Goal: Information Seeking & Learning: Learn about a topic

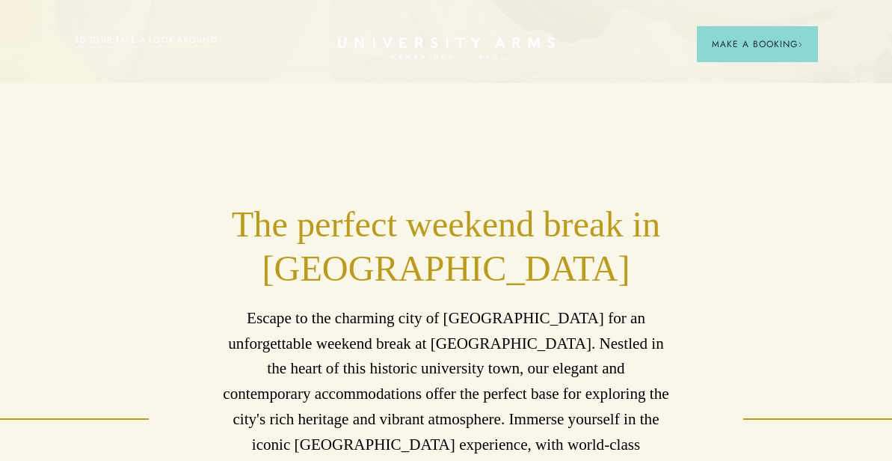
scroll to position [387, 0]
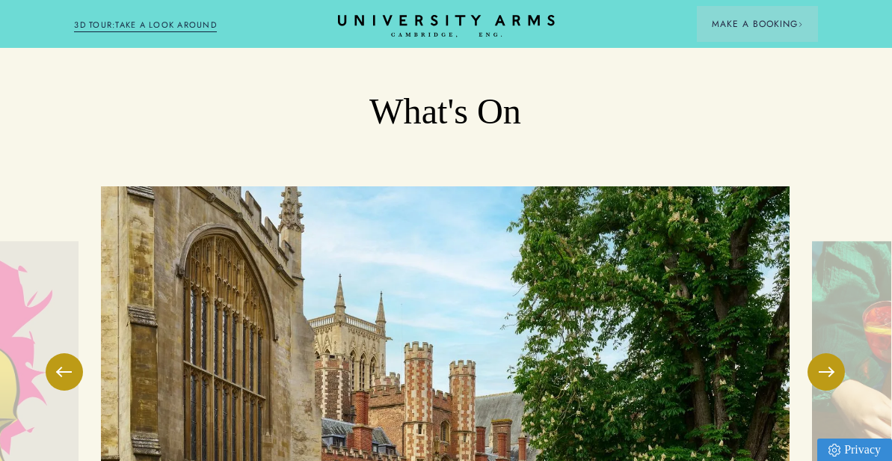
scroll to position [3229, 13]
click at [818, 352] on button at bounding box center [826, 370] width 37 height 37
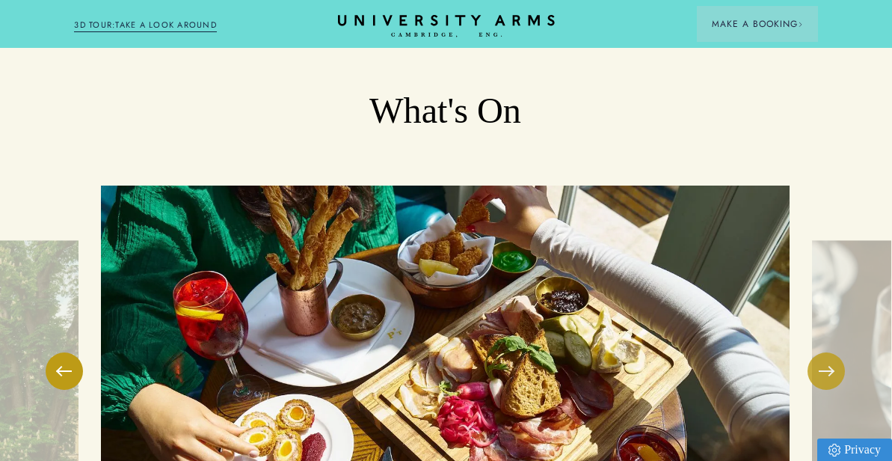
click at [818, 352] on button at bounding box center [826, 370] width 37 height 37
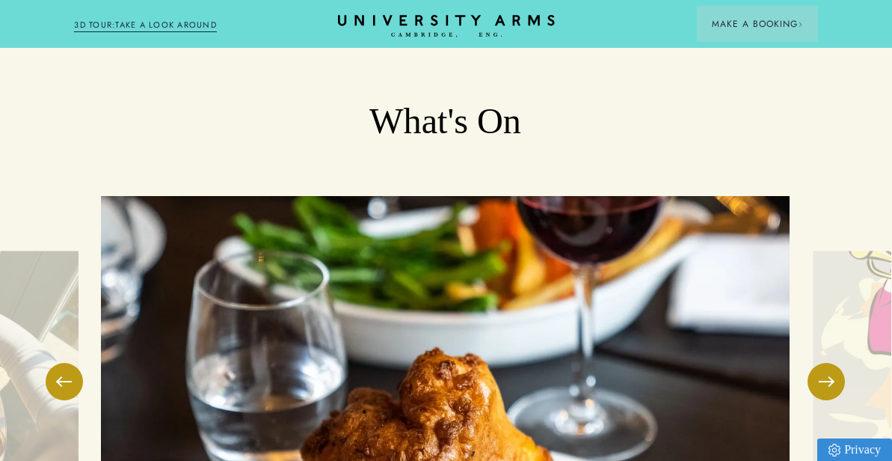
scroll to position [3217, 4]
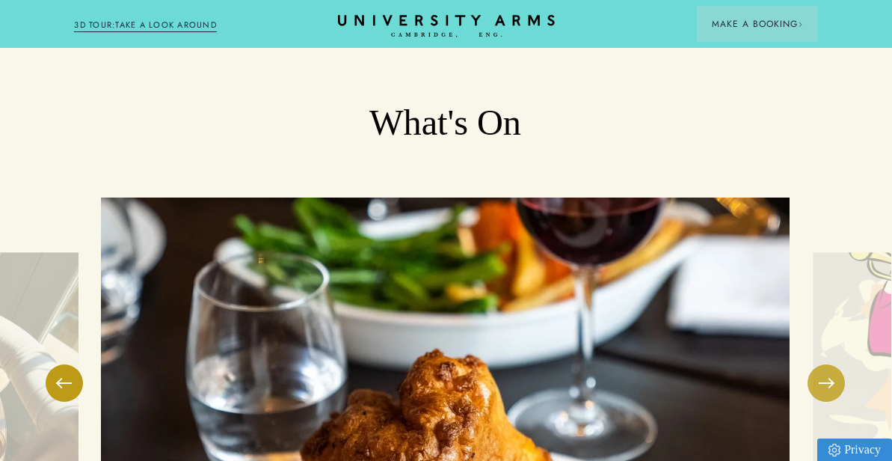
click at [828, 364] on button at bounding box center [826, 382] width 37 height 37
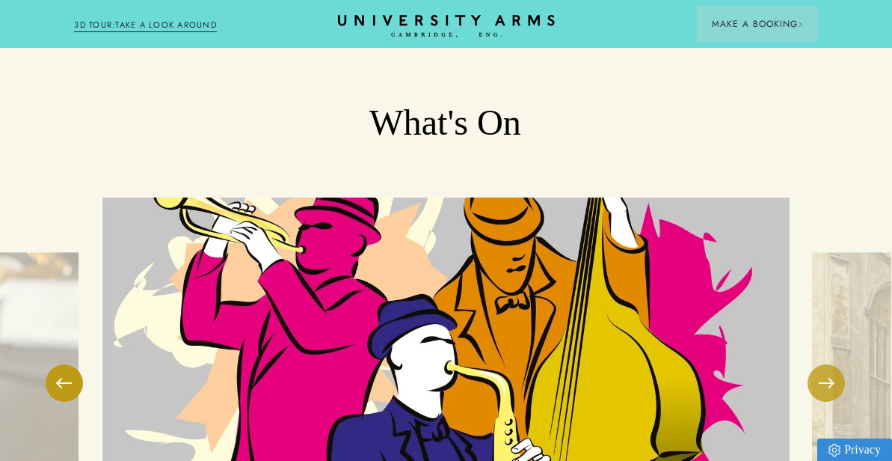
click at [827, 364] on button at bounding box center [826, 382] width 37 height 37
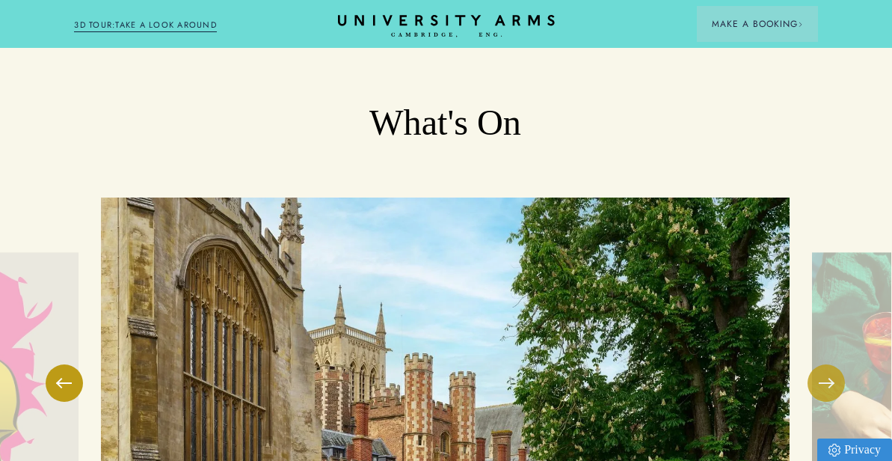
click at [827, 364] on button at bounding box center [826, 382] width 37 height 37
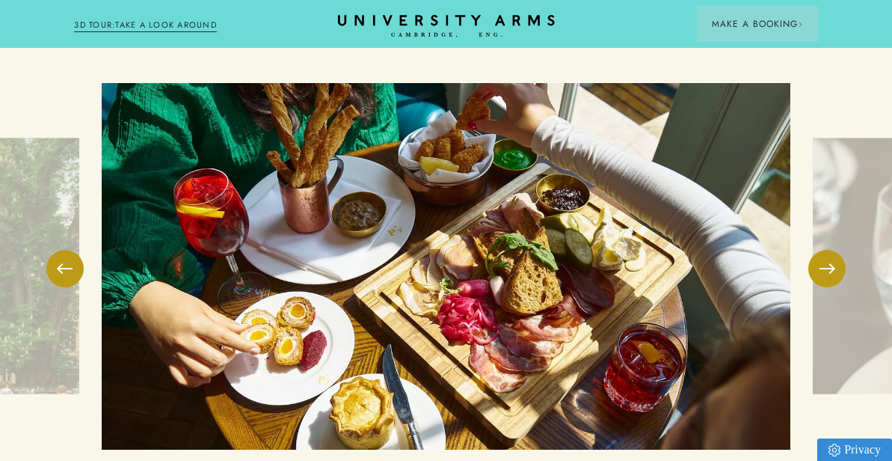
scroll to position [3328, 0]
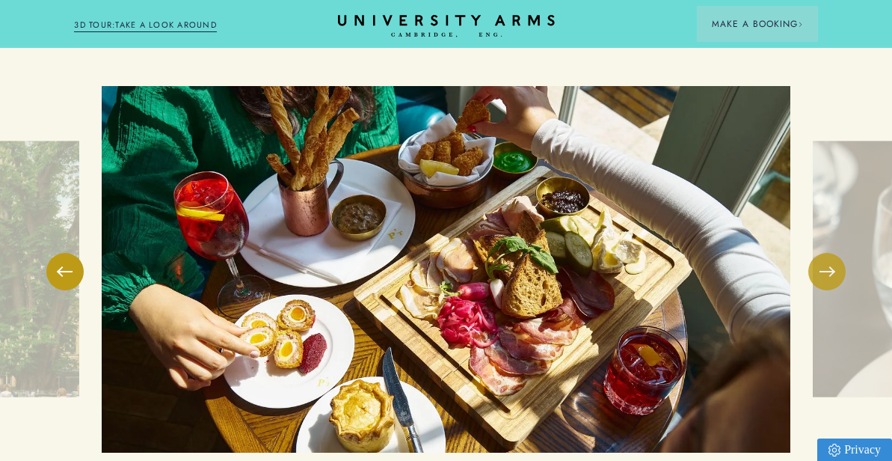
click at [826, 253] on button at bounding box center [827, 271] width 37 height 37
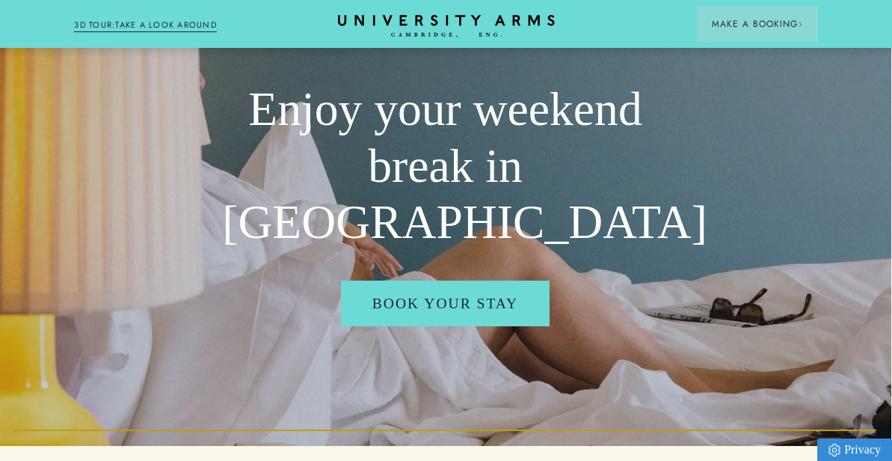
scroll to position [0, 4]
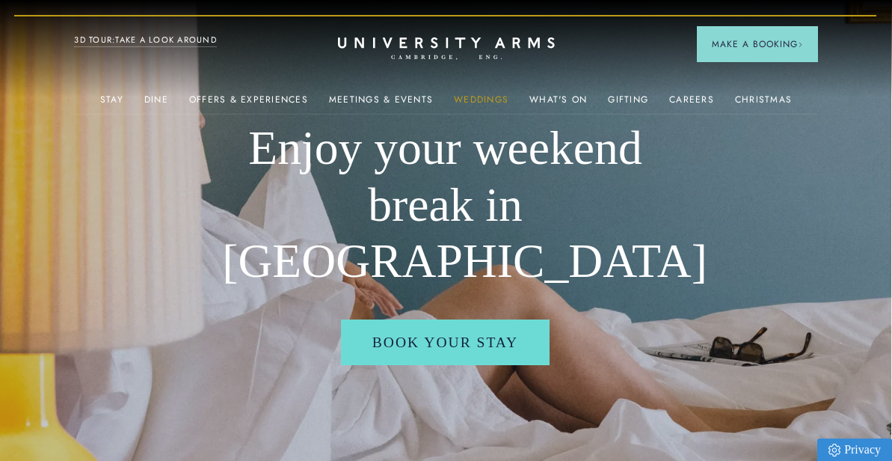
click at [499, 102] on link "Weddings" at bounding box center [481, 103] width 55 height 19
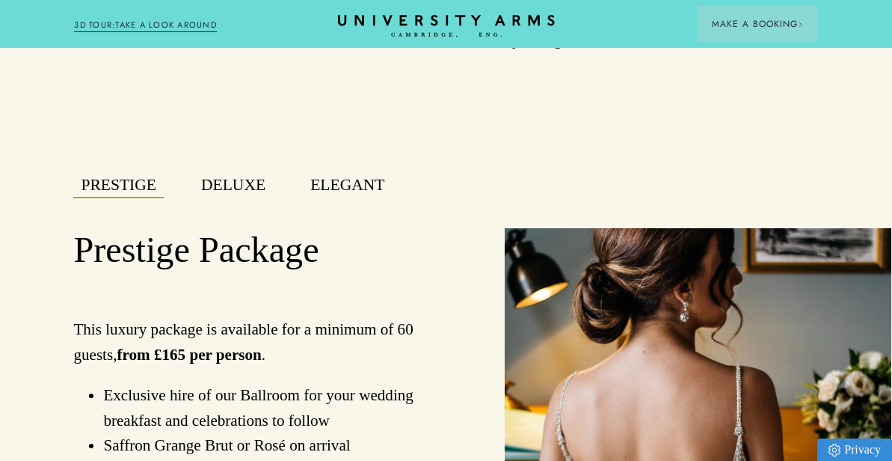
scroll to position [990, 13]
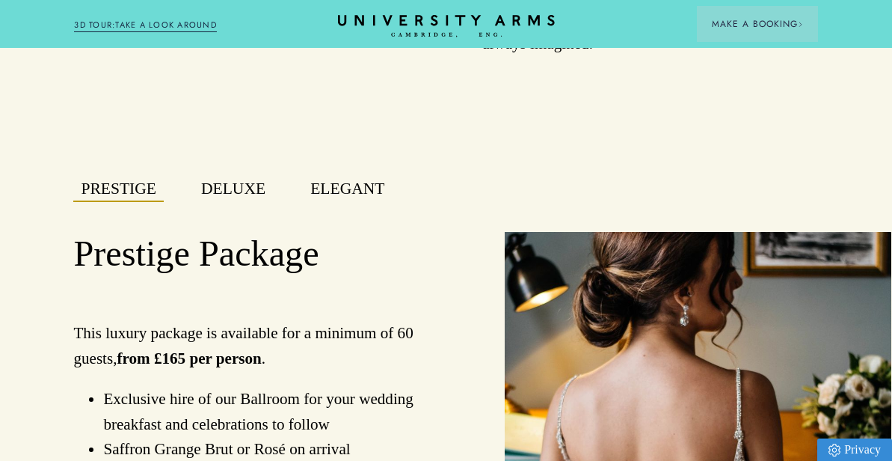
click at [239, 177] on button "Deluxe" at bounding box center [233, 189] width 79 height 25
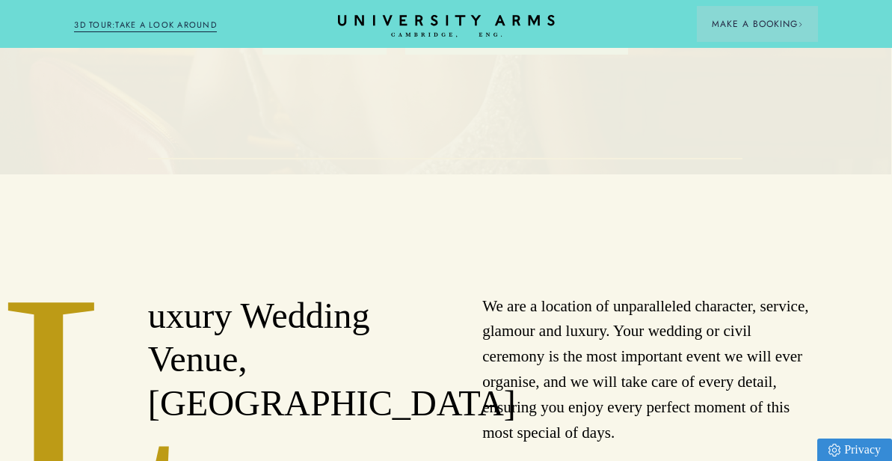
scroll to position [0, 13]
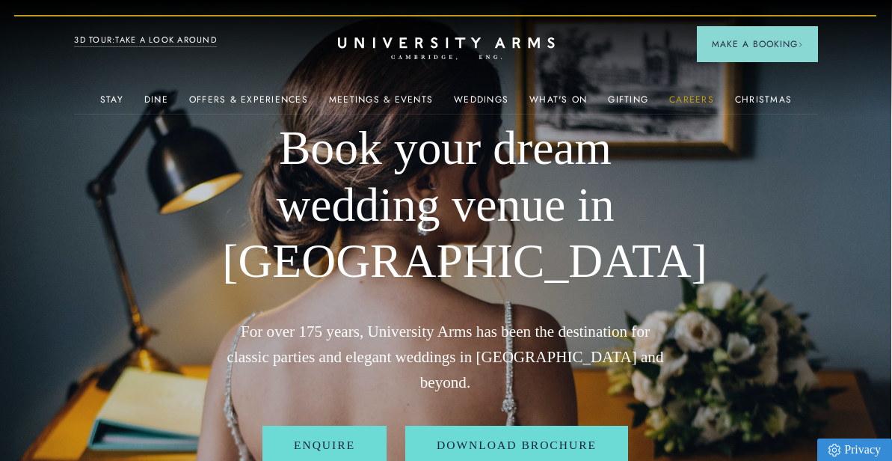
click at [693, 105] on link "Careers" at bounding box center [691, 103] width 45 height 19
